Goal: Task Accomplishment & Management: Manage account settings

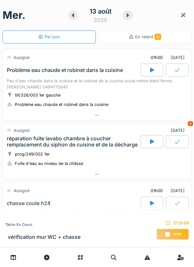
scroll to position [134, 0]
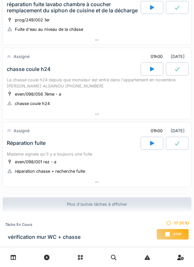
click at [174, 236] on span "Stop" at bounding box center [177, 234] width 8 height 5
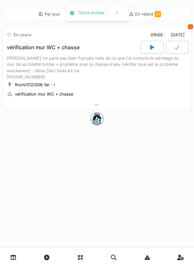
scroll to position [0, 0]
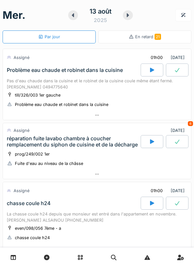
click at [74, 19] on div at bounding box center [73, 15] width 10 height 10
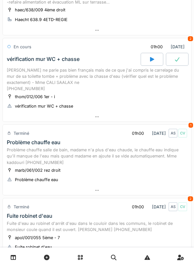
scroll to position [236, 0]
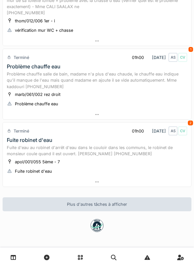
click at [158, 111] on div at bounding box center [97, 114] width 188 height 9
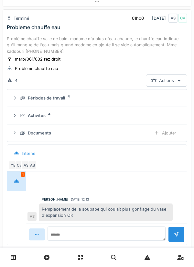
scroll to position [276, 0]
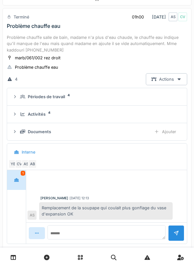
click at [141, 113] on div "Activités 4" at bounding box center [99, 114] width 159 height 6
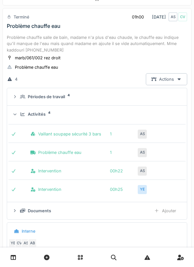
click at [151, 110] on summary "Activités 4" at bounding box center [97, 114] width 175 height 12
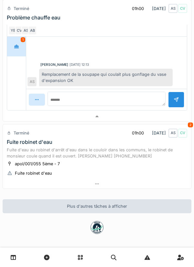
scroll to position [412, 0]
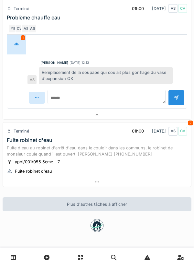
click at [141, 184] on div at bounding box center [97, 181] width 188 height 9
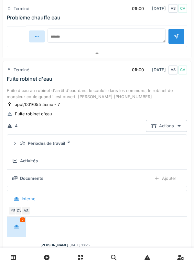
scroll to position [508, 0]
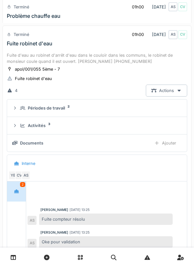
click at [134, 121] on summary "Activités 3" at bounding box center [97, 125] width 175 height 12
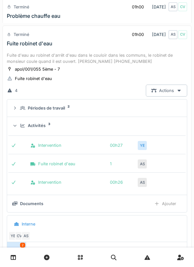
click at [146, 121] on summary "Activités 3" at bounding box center [97, 125] width 175 height 12
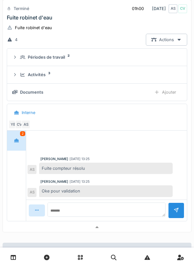
scroll to position [604, 0]
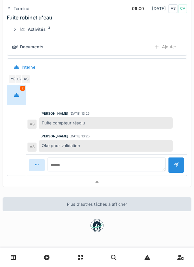
click at [137, 183] on div at bounding box center [97, 181] width 188 height 9
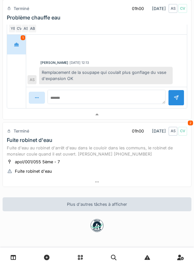
click at [148, 111] on div at bounding box center [97, 114] width 188 height 9
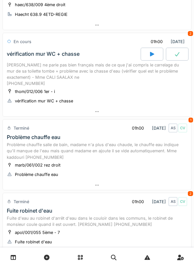
click at [149, 109] on div at bounding box center [97, 111] width 188 height 9
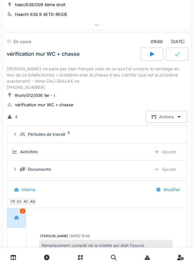
scroll to position [172, 0]
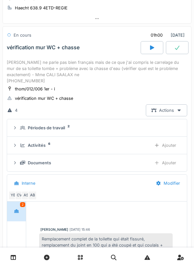
click at [130, 146] on div "Activités 6" at bounding box center [83, 145] width 126 height 6
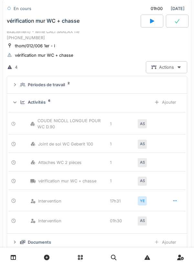
scroll to position [218, 0]
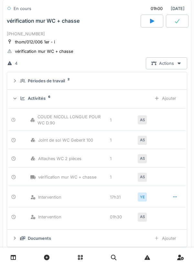
click at [175, 197] on icon at bounding box center [174, 196] width 5 height 4
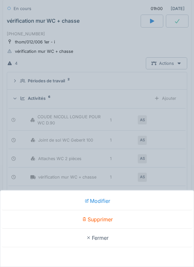
click at [148, 216] on div "Supprimer" at bounding box center [97, 219] width 191 height 18
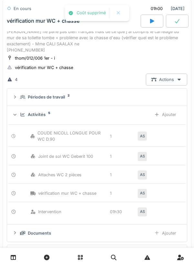
scroll to position [201, 0]
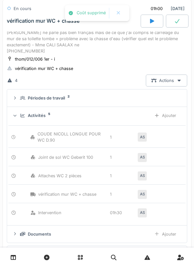
click at [169, 79] on div "Actions" at bounding box center [166, 80] width 41 height 12
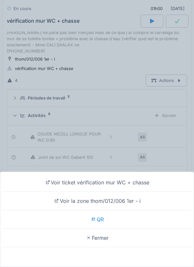
click at [170, 82] on div "Voir ticket vérification mur WC + chasse Voir la zone thom/012/006 1er - i QR F…" at bounding box center [97, 133] width 194 height 267
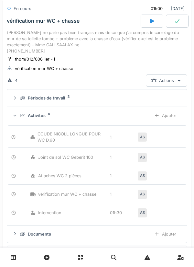
click at [164, 82] on div "Actions" at bounding box center [166, 80] width 41 height 12
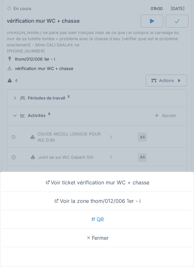
click at [169, 100] on div "Voir ticket vérification mur WC + chasse Voir la zone thom/012/006 1er - i QR F…" at bounding box center [97, 133] width 194 height 267
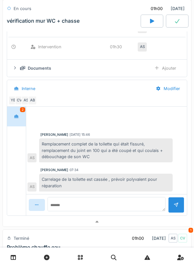
scroll to position [399, 0]
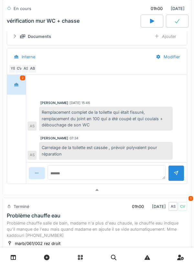
click at [102, 191] on div at bounding box center [97, 189] width 188 height 9
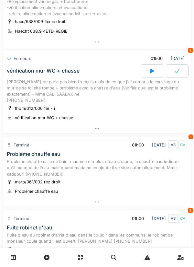
click at [109, 126] on div at bounding box center [97, 128] width 188 height 9
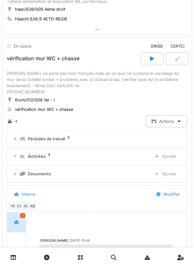
scroll to position [172, 0]
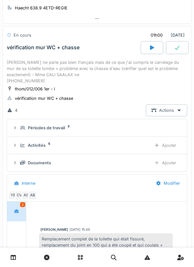
click at [136, 148] on div "Activités 5 Ajouter" at bounding box center [97, 145] width 170 height 12
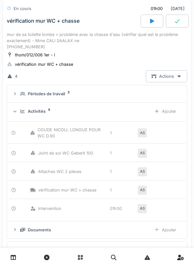
scroll to position [209, 0]
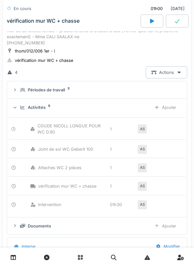
click at [162, 107] on div "Ajouter" at bounding box center [165, 107] width 33 height 12
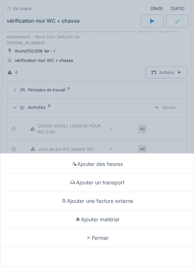
click at [122, 162] on div "Ajouter des heures" at bounding box center [97, 164] width 191 height 18
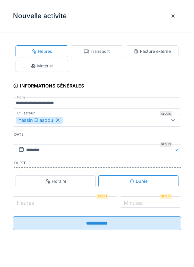
click at [66, 208] on input "Heures" at bounding box center [65, 203] width 105 height 14
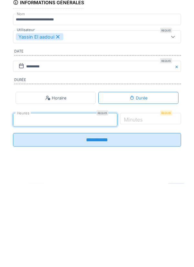
type input "*"
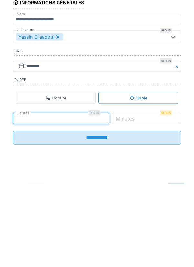
click at [159, 187] on div "Durée" at bounding box center [138, 181] width 80 height 12
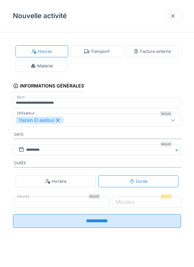
click at [174, 19] on div at bounding box center [173, 16] width 16 height 12
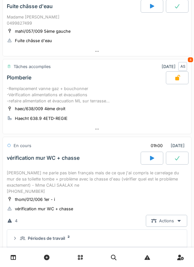
scroll to position [0, 0]
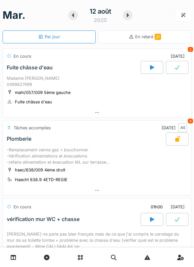
click at [128, 17] on icon at bounding box center [128, 15] width 6 height 5
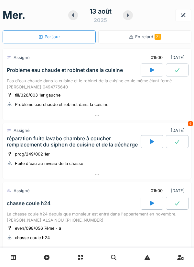
click at [74, 16] on icon at bounding box center [73, 15] width 6 height 5
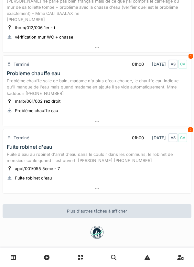
scroll to position [236, 0]
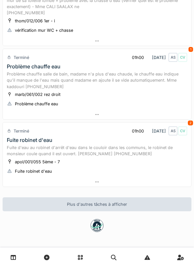
click at [161, 113] on div at bounding box center [97, 114] width 188 height 9
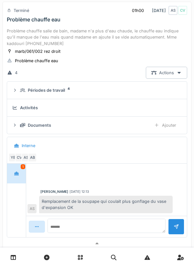
scroll to position [283, 0]
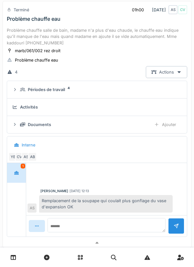
click at [144, 91] on div "Périodes de travail 4" at bounding box center [99, 89] width 159 height 6
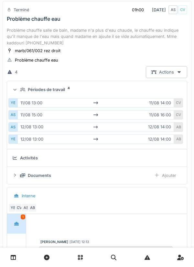
click at [143, 94] on summary "Périodes de travail 4" at bounding box center [97, 89] width 175 height 12
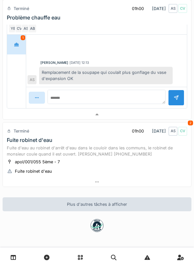
click at [147, 117] on div at bounding box center [97, 114] width 188 height 9
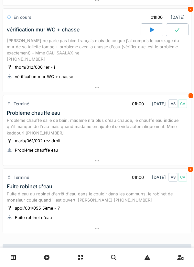
click at [163, 84] on div at bounding box center [97, 87] width 188 height 9
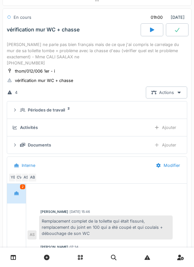
scroll to position [172, 0]
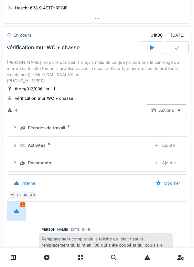
click at [134, 141] on div "Activités 6 Ajouter" at bounding box center [97, 145] width 170 height 12
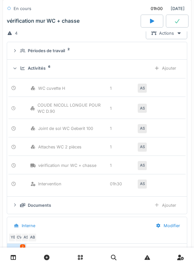
scroll to position [247, 0]
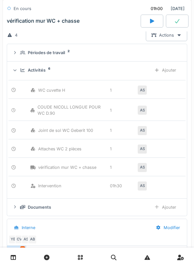
click at [172, 72] on div "Ajouter" at bounding box center [165, 70] width 33 height 12
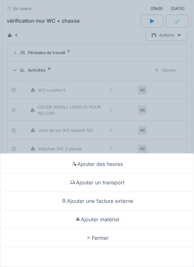
click at [157, 158] on div "Ajouter des heures" at bounding box center [97, 164] width 191 height 18
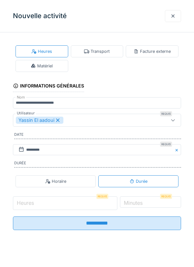
click at [95, 203] on input "Heures" at bounding box center [65, 203] width 105 height 14
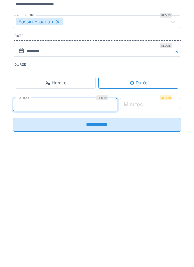
type input "*"
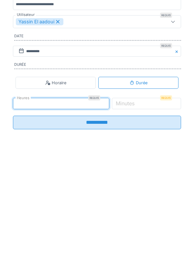
click at [136, 202] on label "Minutes" at bounding box center [125, 202] width 21 height 8
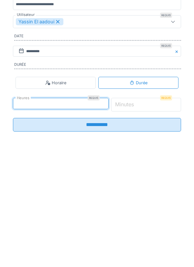
click at [149, 202] on input "*" at bounding box center [146, 203] width 70 height 14
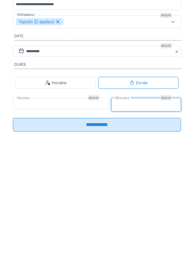
type input "**"
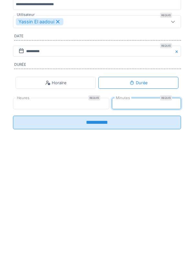
click at [132, 225] on input "**********" at bounding box center [97, 221] width 168 height 14
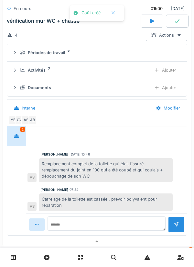
click at [129, 65] on div "Activités 7 Ajouter" at bounding box center [97, 70] width 170 height 12
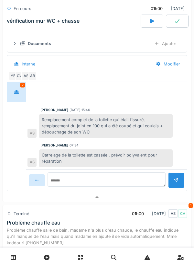
click at [132, 195] on div at bounding box center [97, 196] width 188 height 9
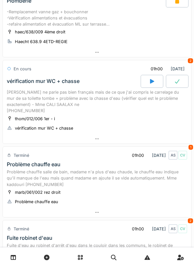
scroll to position [0, 0]
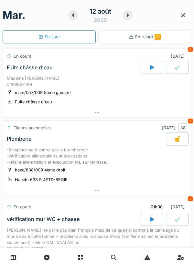
click at [128, 18] on div at bounding box center [128, 15] width 10 height 10
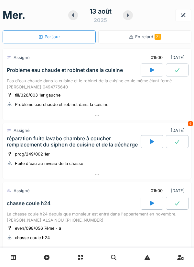
click at [128, 15] on icon at bounding box center [128, 15] width 2 height 4
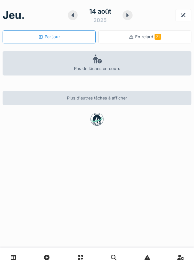
click at [74, 16] on icon at bounding box center [73, 15] width 6 height 5
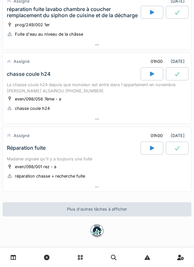
scroll to position [130, 0]
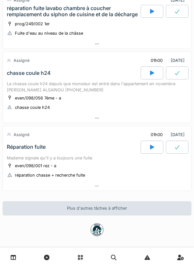
click at [155, 183] on div at bounding box center [97, 185] width 188 height 9
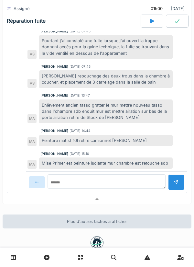
scroll to position [406, 0]
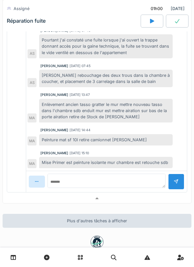
click at [151, 194] on div at bounding box center [97, 198] width 188 height 9
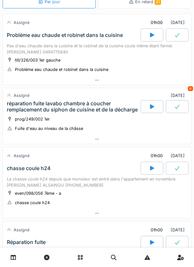
scroll to position [0, 0]
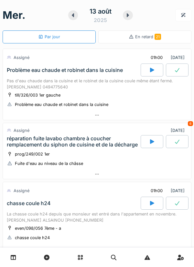
click at [131, 17] on icon at bounding box center [128, 15] width 6 height 5
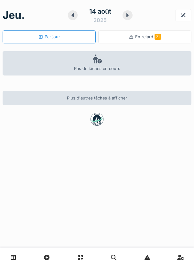
click at [74, 18] on div at bounding box center [73, 15] width 10 height 10
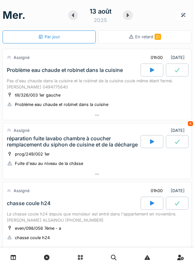
click at [147, 142] on div at bounding box center [152, 141] width 23 height 13
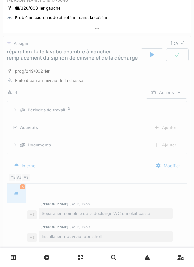
scroll to position [97, 0]
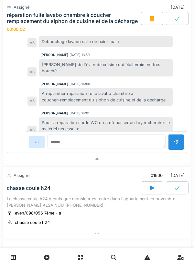
click at [121, 163] on div at bounding box center [97, 158] width 188 height 9
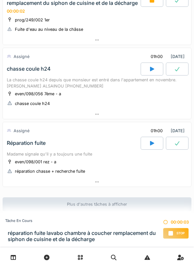
click at [122, 162] on div "even/098/001 rez - a réparation chasse + recherche fuite" at bounding box center [97, 166] width 181 height 16
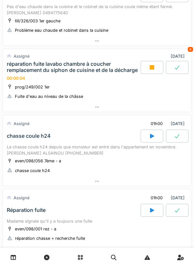
scroll to position [0, 0]
